Goal: Transaction & Acquisition: Purchase product/service

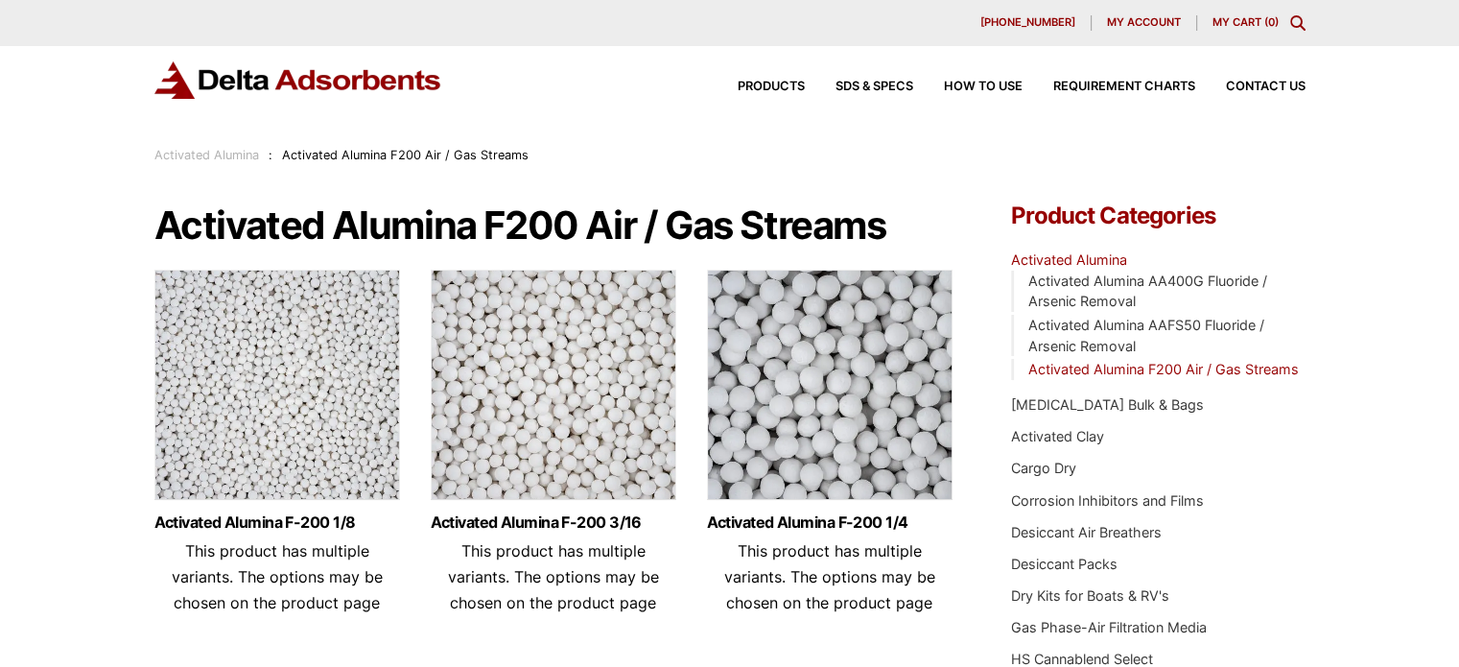
click at [620, 407] on img at bounding box center [554, 390] width 246 height 240
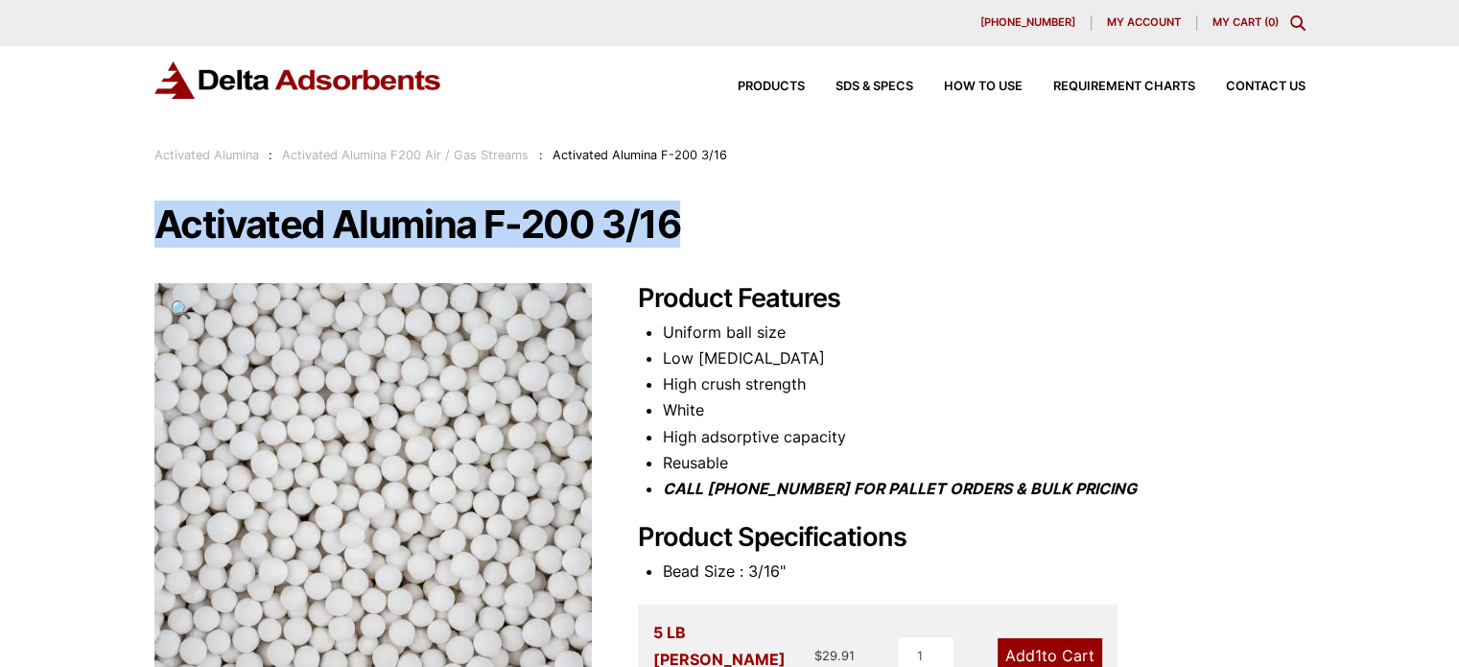
drag, startPoint x: 154, startPoint y: 229, endPoint x: 672, endPoint y: 233, distance: 518.2
copy h1 "Activated Alumina F-200 3/16"
